Goal: Information Seeking & Learning: Check status

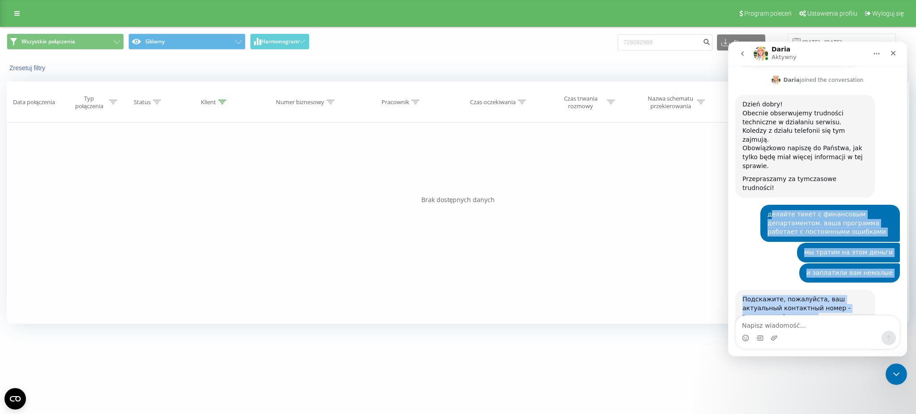
scroll to position [1, 0]
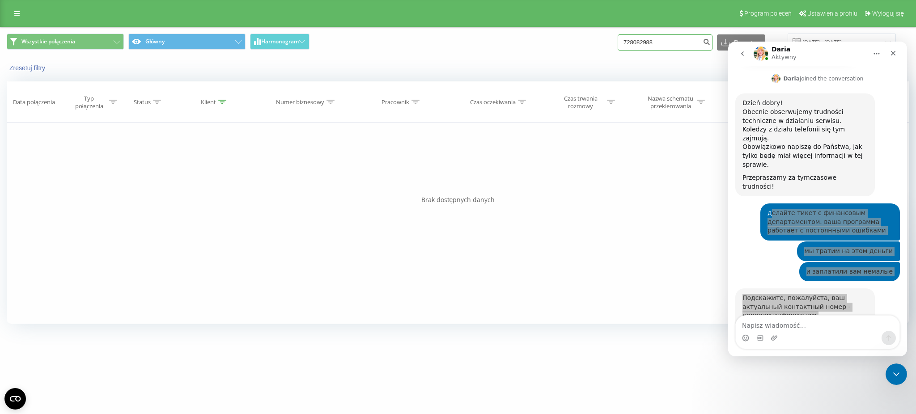
click at [684, 47] on input "728082988" at bounding box center [665, 42] width 95 height 16
paste input "60 211 9504"
type input "60 211 9504"
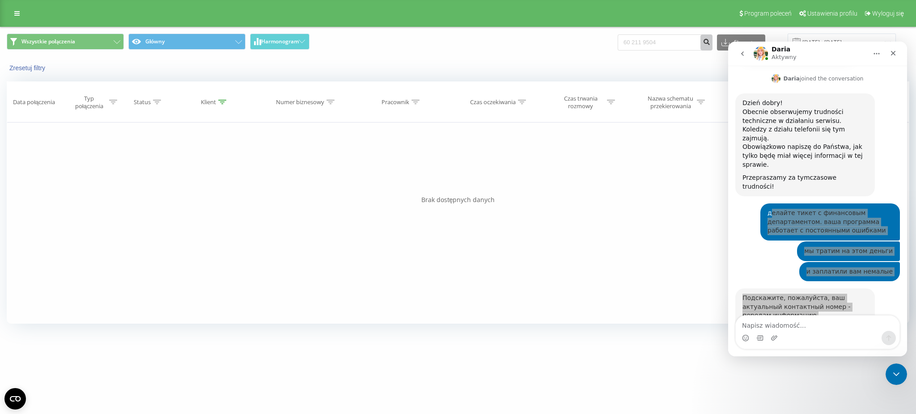
click at [710, 42] on icon "submit" at bounding box center [707, 40] width 8 height 5
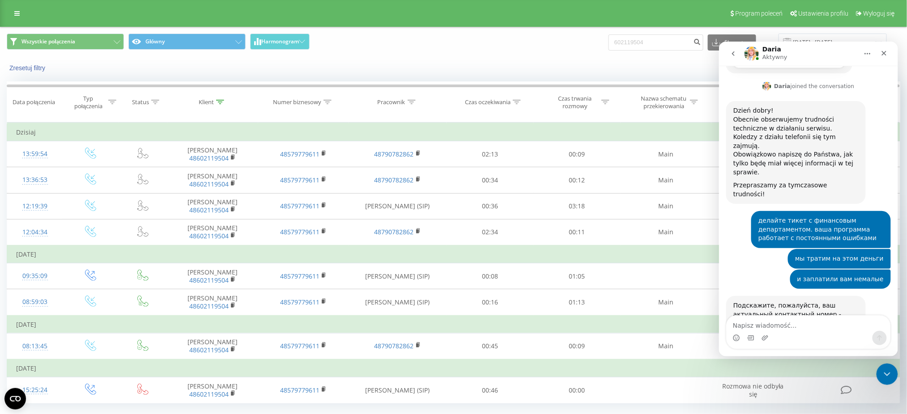
scroll to position [438, 0]
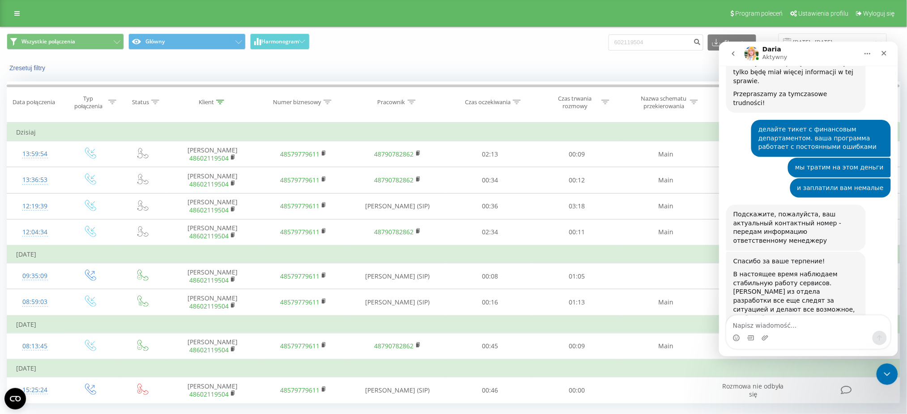
click at [862, 54] on button "Główna" at bounding box center [866, 53] width 17 height 17
click at [648, 70] on div "Kiedy dane mogą różnić się od danych z innych systemów" at bounding box center [623, 68] width 566 height 9
click at [890, 370] on icon "Zamknij komunikator Intercom" at bounding box center [885, 373] width 11 height 11
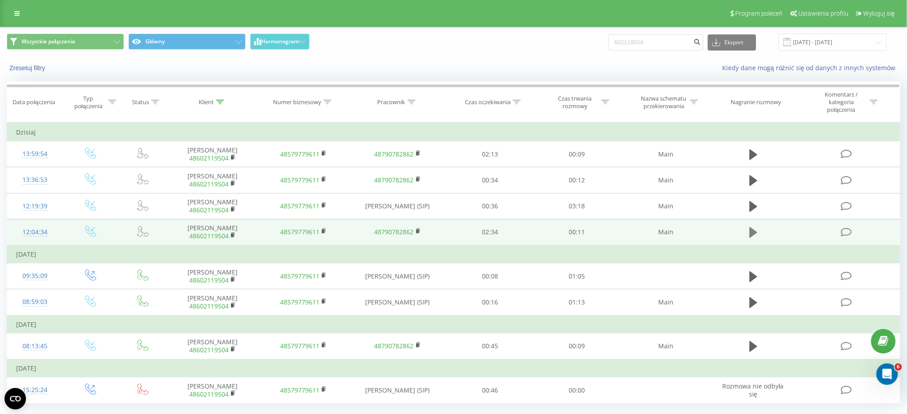
click at [752, 233] on icon at bounding box center [753, 232] width 8 height 11
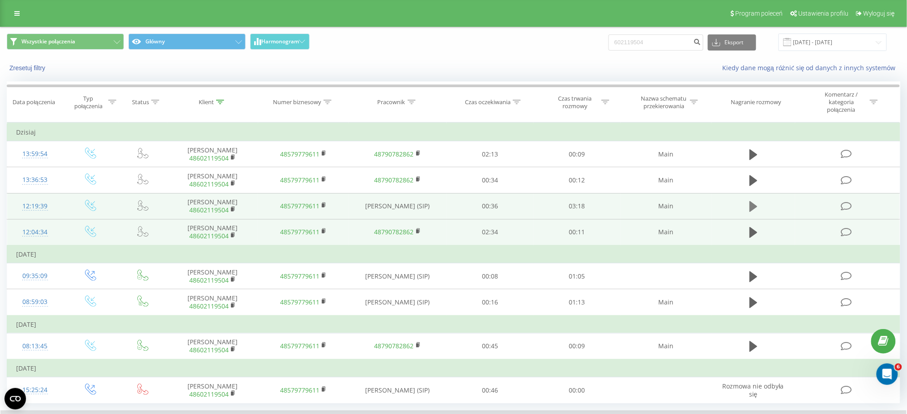
click at [752, 207] on icon at bounding box center [753, 206] width 8 height 11
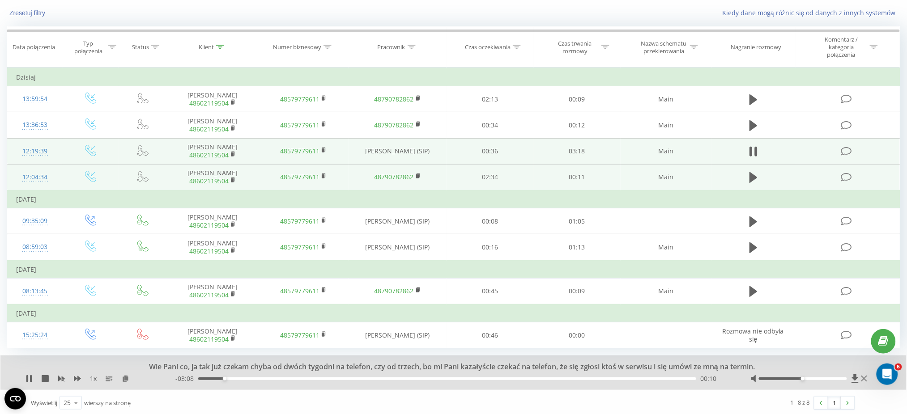
scroll to position [55, 0]
drag, startPoint x: 802, startPoint y: 377, endPoint x: 857, endPoint y: 376, distance: 55.5
click at [857, 376] on div at bounding box center [810, 378] width 119 height 9
